Goal: Transaction & Acquisition: Purchase product/service

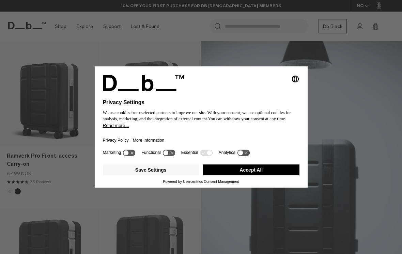
click at [228, 176] on button "Accept All" at bounding box center [251, 170] width 97 height 11
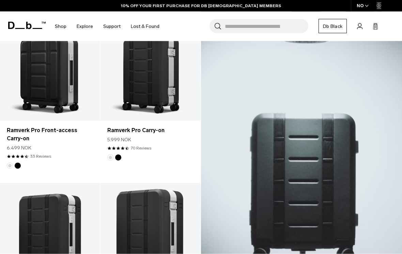
scroll to position [143, 0]
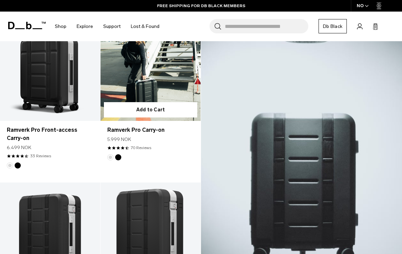
click at [164, 78] on link "Ramverk Pro Carry-on" at bounding box center [151, 66] width 100 height 112
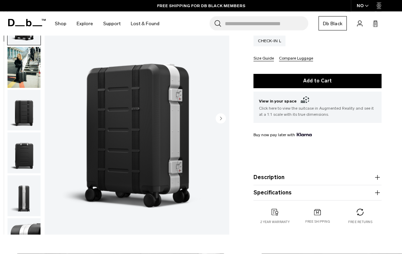
scroll to position [143, 0]
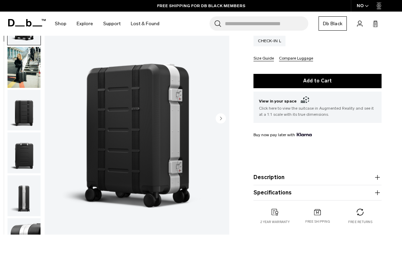
click at [23, 114] on img "button" at bounding box center [24, 110] width 33 height 41
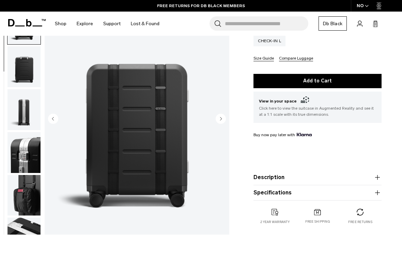
click at [28, 164] on img "button" at bounding box center [24, 152] width 33 height 41
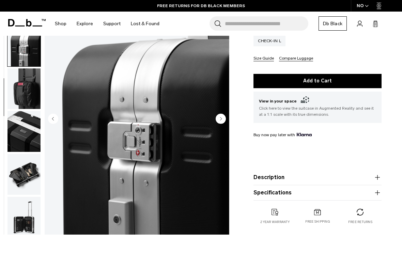
scroll to position [217, 0]
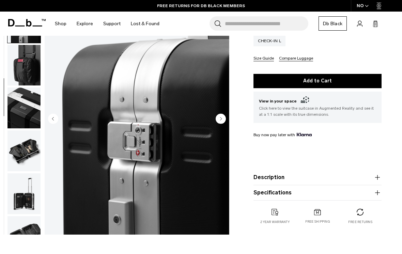
click at [29, 160] on img "button" at bounding box center [24, 151] width 33 height 41
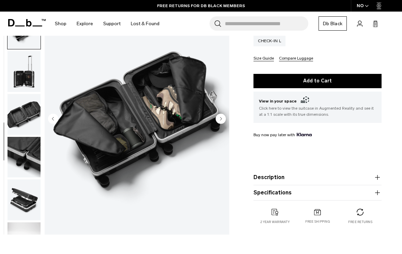
scroll to position [347, 0]
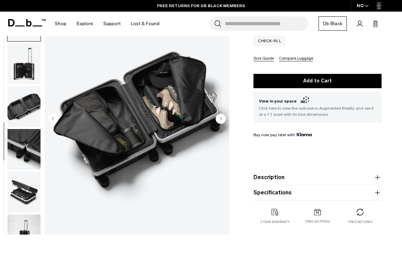
click at [29, 203] on img "button" at bounding box center [24, 192] width 33 height 41
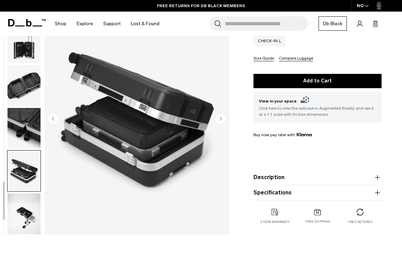
scroll to position [375, 0]
click at [25, 216] on img "button" at bounding box center [24, 214] width 33 height 41
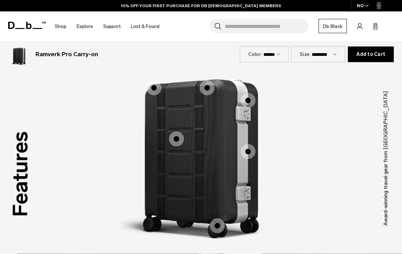
scroll to position [896, 0]
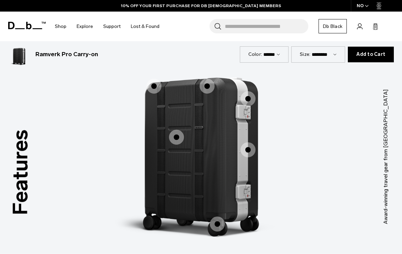
click at [248, 143] on span "1 / 3" at bounding box center [248, 150] width 15 height 15
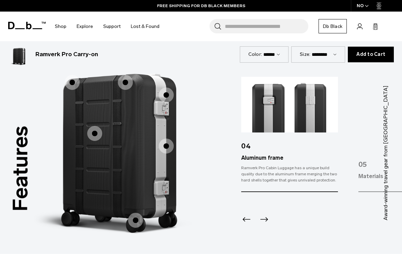
scroll to position [908, 0]
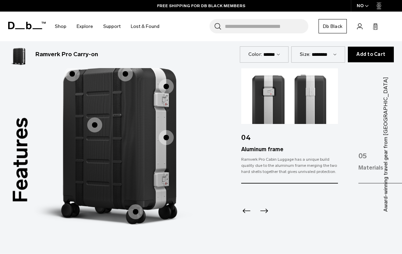
click at [268, 206] on icon "Next slide" at bounding box center [264, 211] width 11 height 11
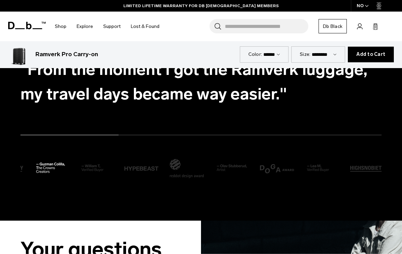
scroll to position [1650, 0]
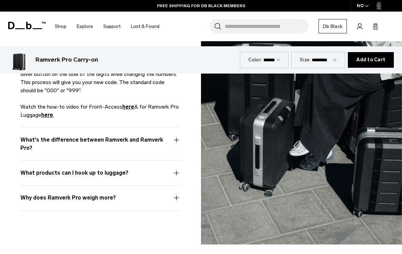
scroll to position [1951, 0]
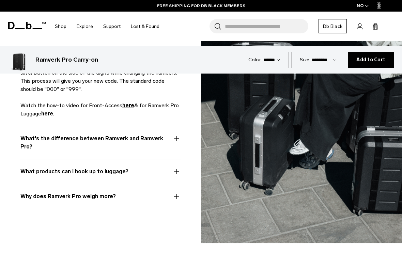
click at [180, 135] on button "What's the difference between Ramverk and Ramverk Pro?" at bounding box center [100, 147] width 160 height 25
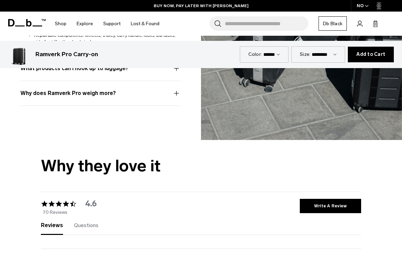
scroll to position [2274, 0]
